Goal: Task Accomplishment & Management: Complete application form

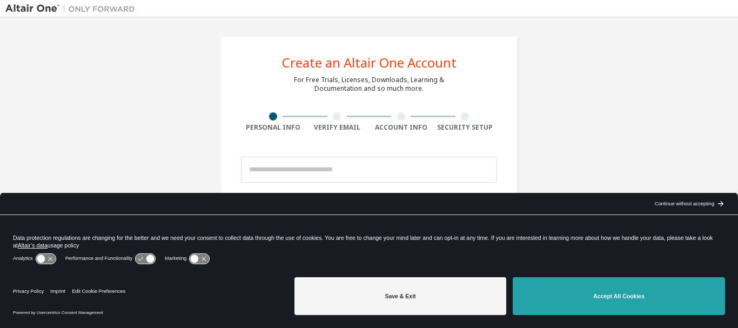
click at [604, 295] on button "Accept All Cookies" at bounding box center [619, 296] width 212 height 38
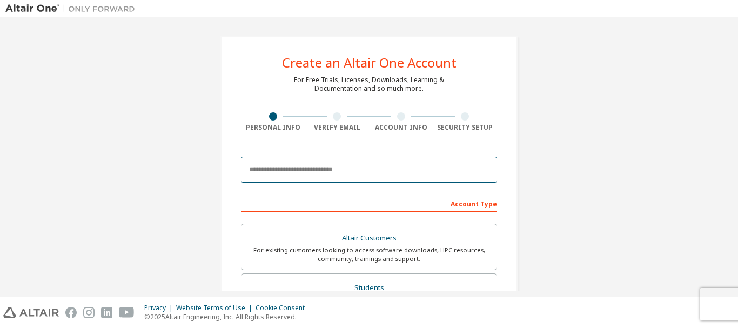
click at [314, 165] on input "email" at bounding box center [369, 170] width 256 height 26
click at [309, 172] on input "email" at bounding box center [369, 170] width 256 height 26
paste input "**********"
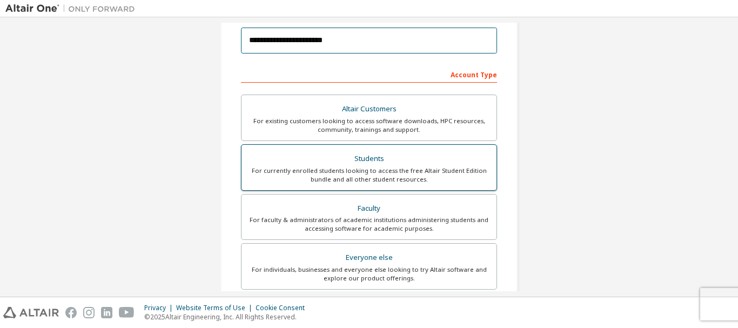
scroll to position [138, 0]
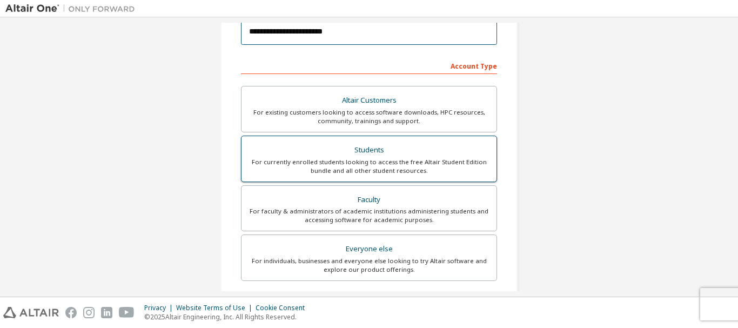
type input "**********"
click at [373, 154] on div "Students" at bounding box center [369, 150] width 242 height 15
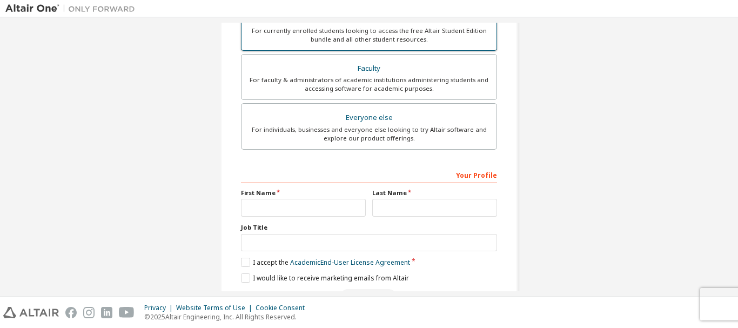
scroll to position [270, 0]
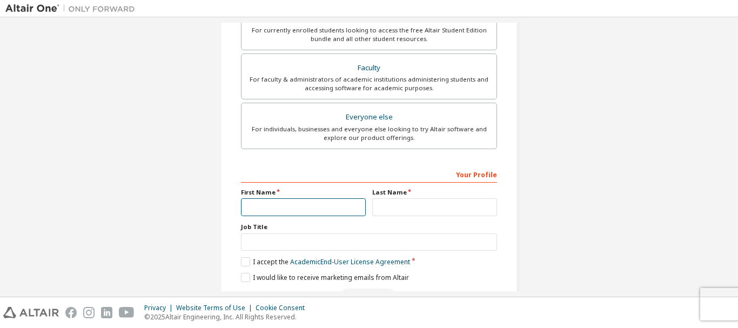
click at [269, 198] on input "text" at bounding box center [303, 207] width 125 height 18
type input "**********"
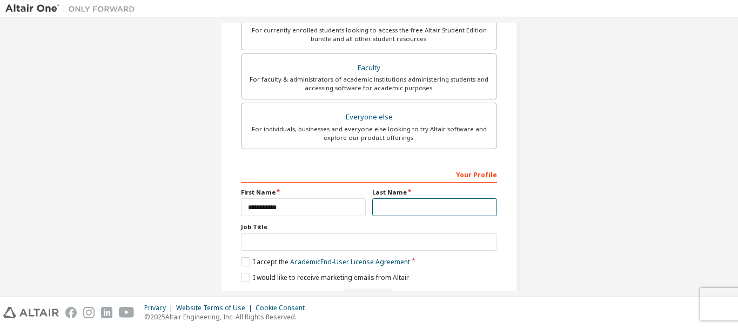
click at [392, 204] on input "text" at bounding box center [434, 207] width 125 height 18
type input "**********"
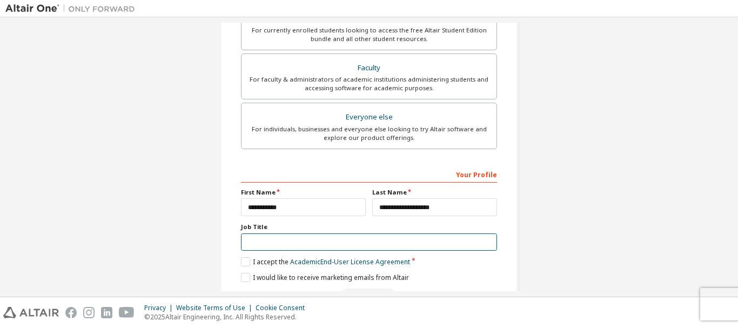
click at [316, 246] on input "text" at bounding box center [369, 242] width 256 height 18
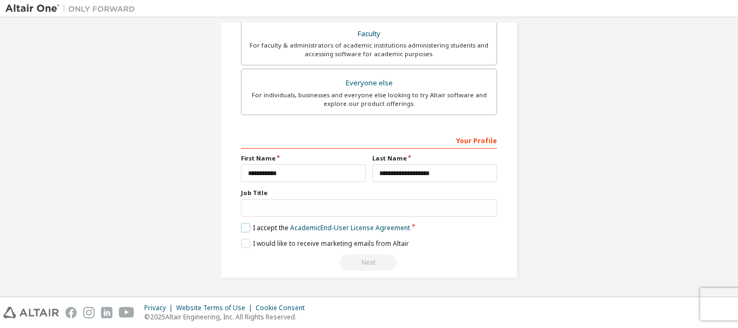
click at [241, 230] on label "I accept the Academic End-User License Agreement" at bounding box center [325, 227] width 169 height 9
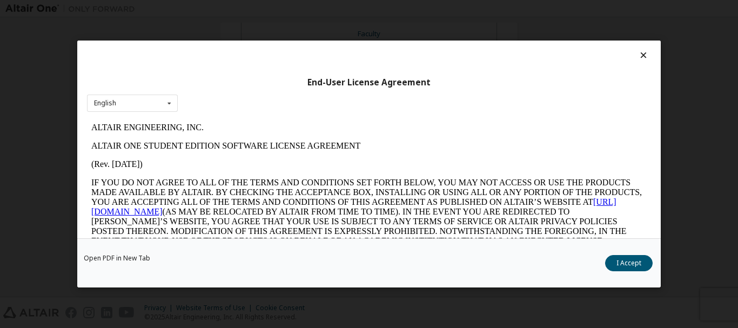
scroll to position [0, 0]
click at [120, 100] on div "English English" at bounding box center [132, 104] width 91 height 18
click at [298, 49] on div "End-User License Agreement English English" at bounding box center [368, 140] width 583 height 198
click at [615, 260] on button "I Accept" at bounding box center [629, 263] width 48 height 16
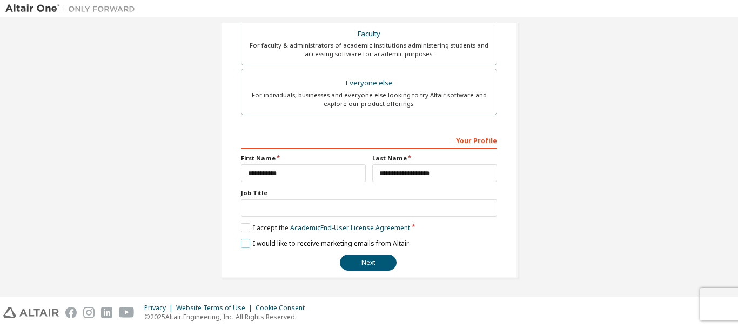
click at [243, 246] on label "I would like to receive marketing emails from Altair" at bounding box center [325, 243] width 168 height 9
click at [345, 265] on button "Next" at bounding box center [368, 262] width 57 height 16
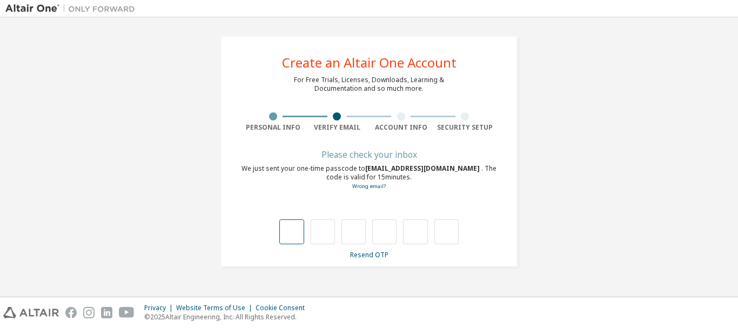
type input "*"
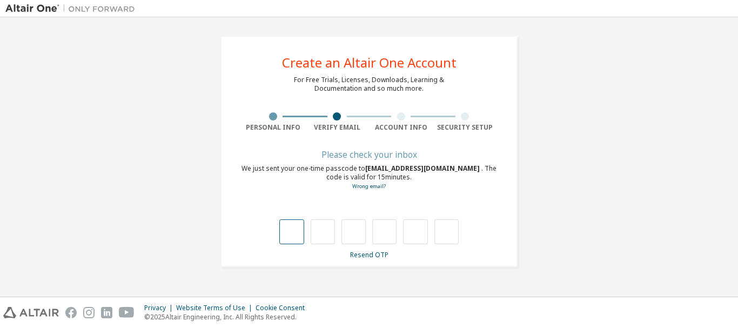
type input "*"
